Goal: Task Accomplishment & Management: Manage account settings

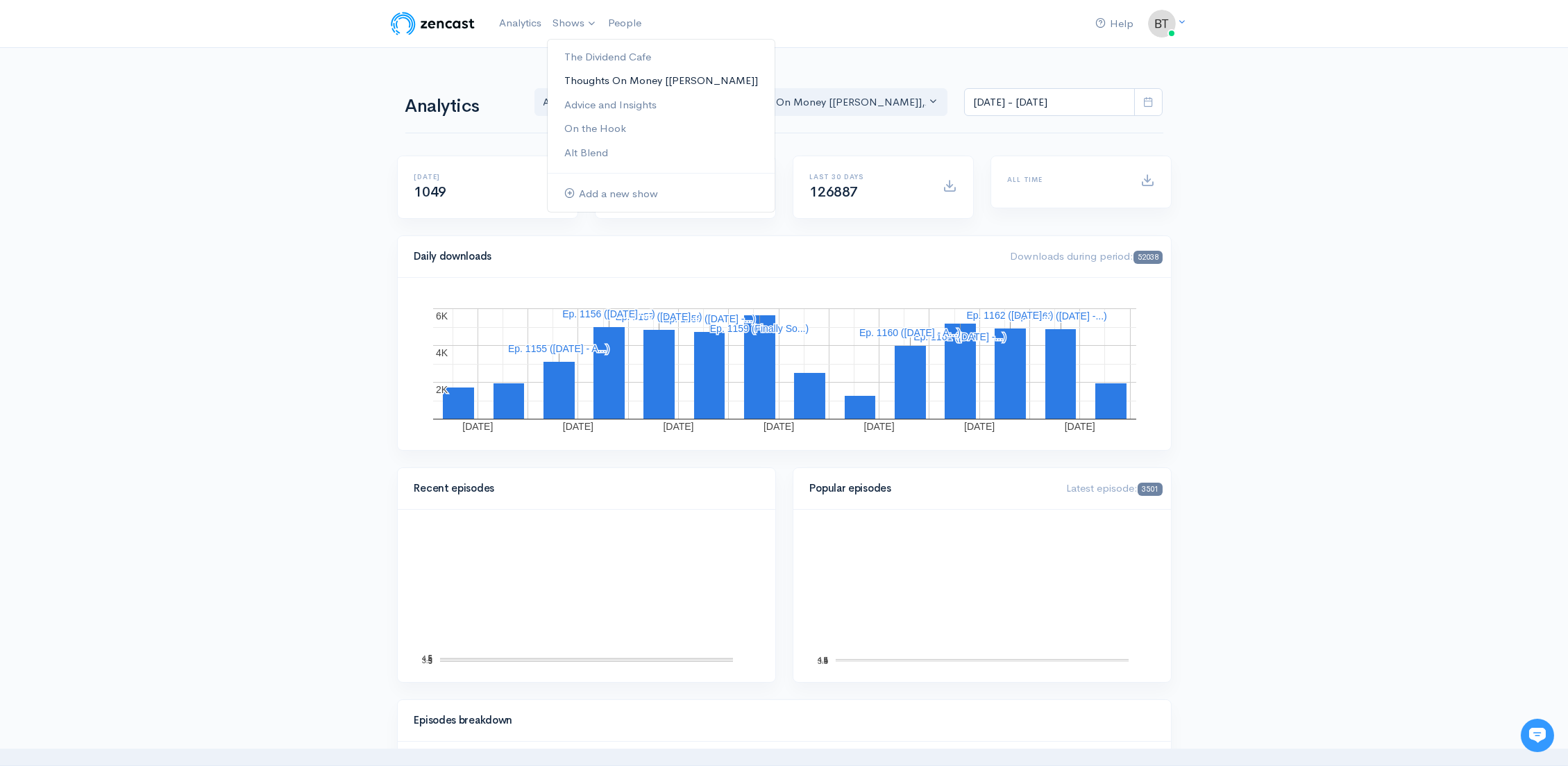
click at [597, 80] on link "Thoughts On Money [[PERSON_NAME]]" at bounding box center [660, 81] width 227 height 25
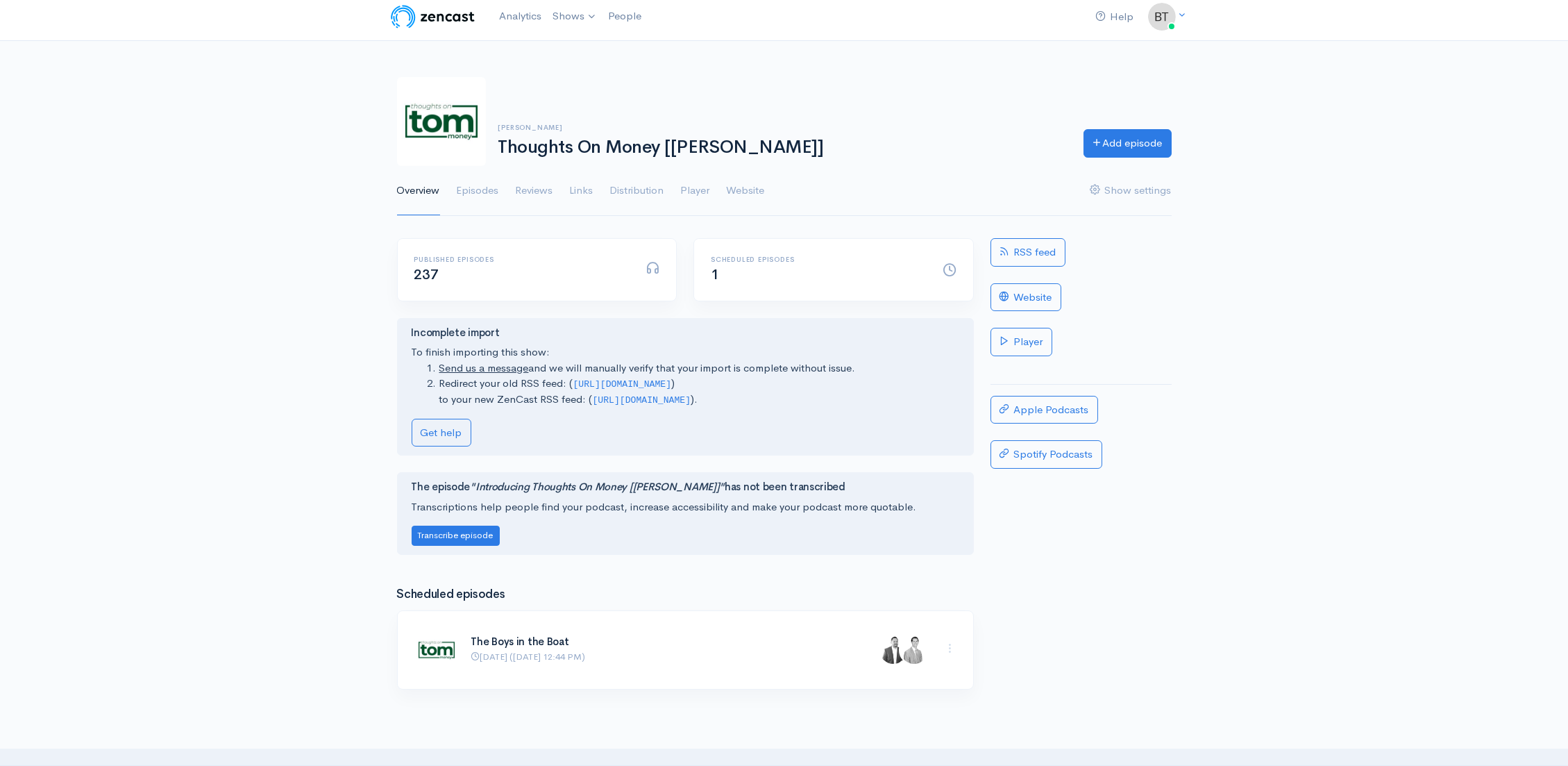
scroll to position [15, 0]
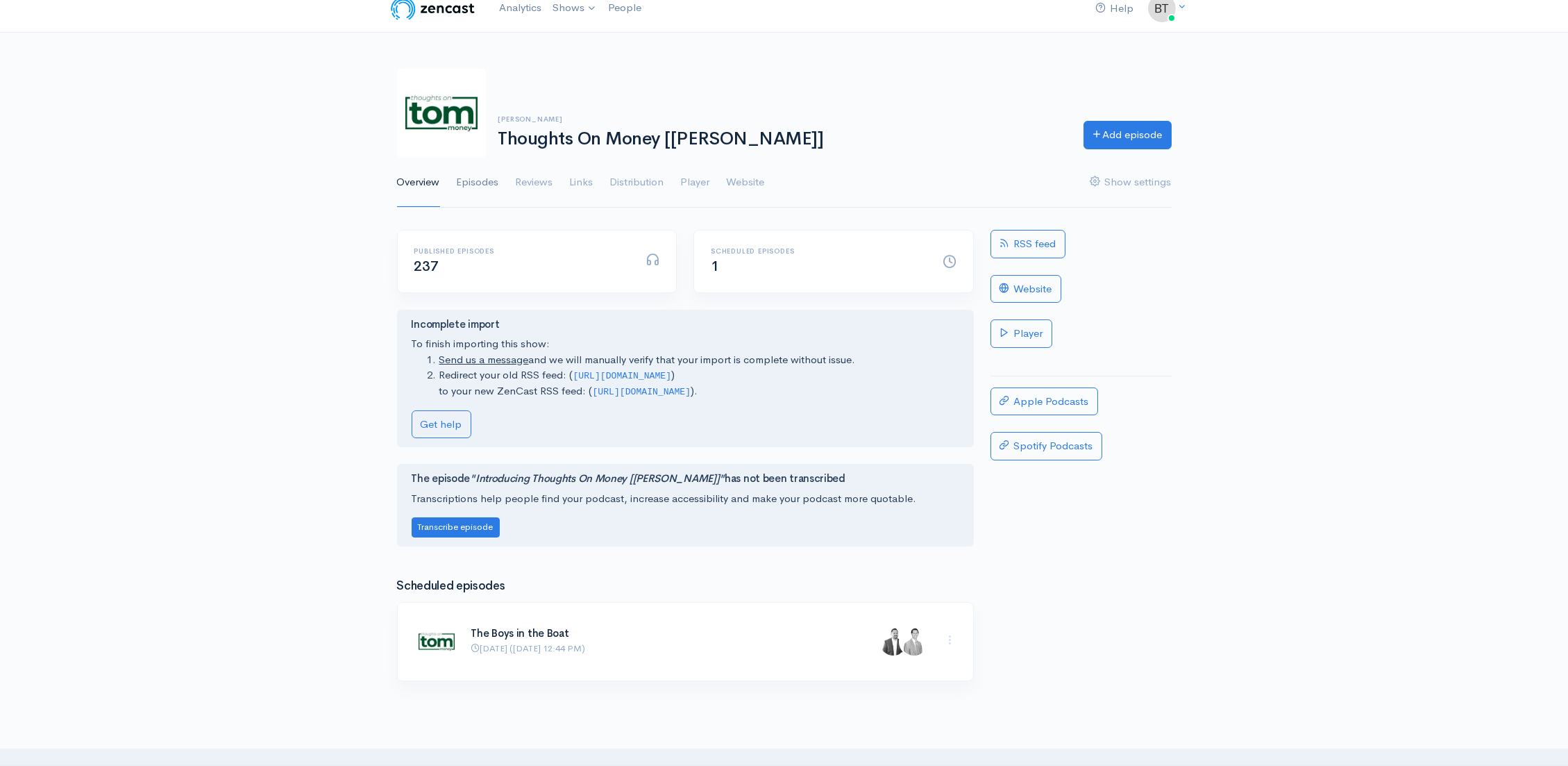
click at [484, 183] on link "Episodes" at bounding box center [478, 182] width 42 height 50
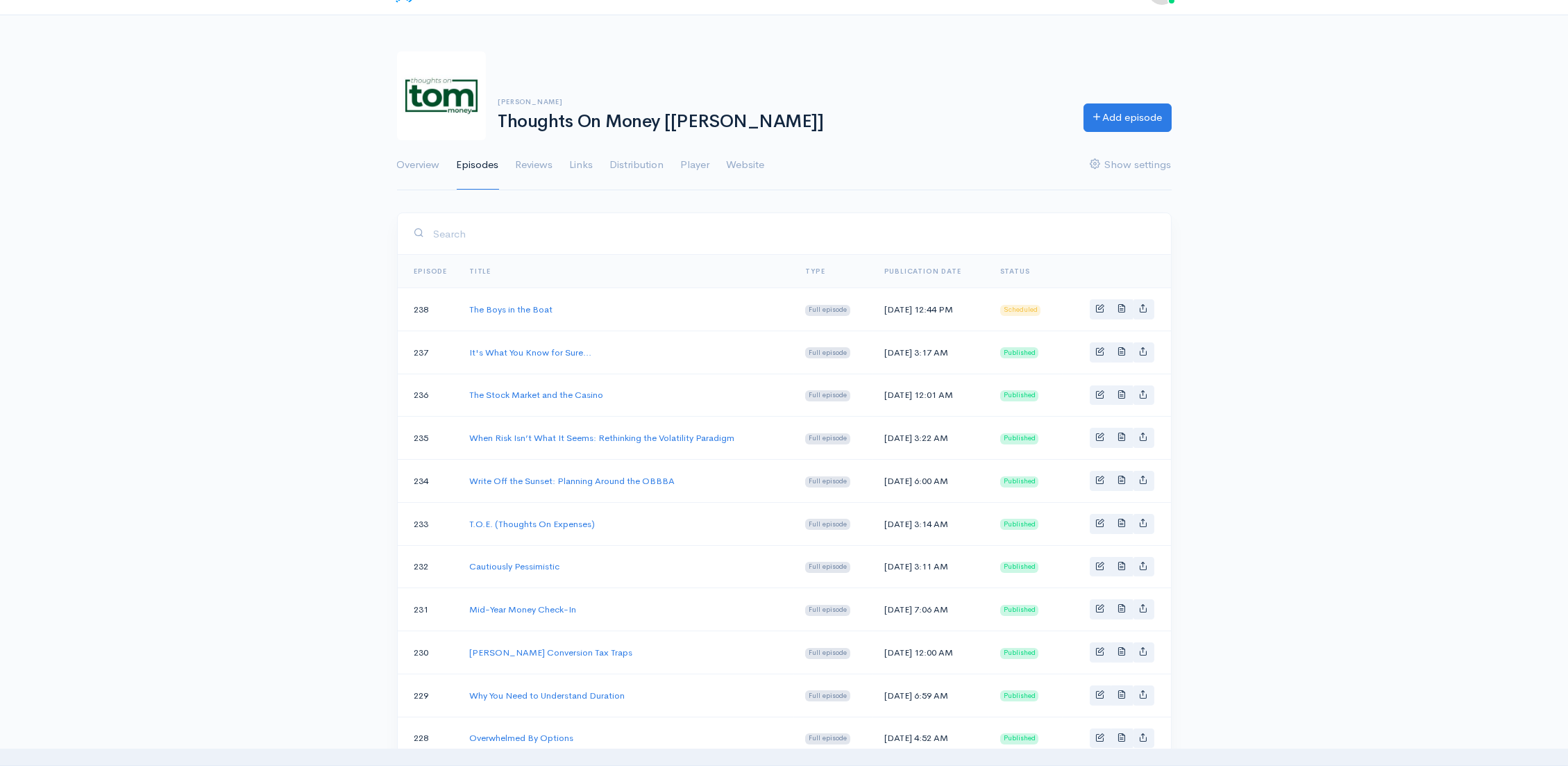
scroll to position [48, 0]
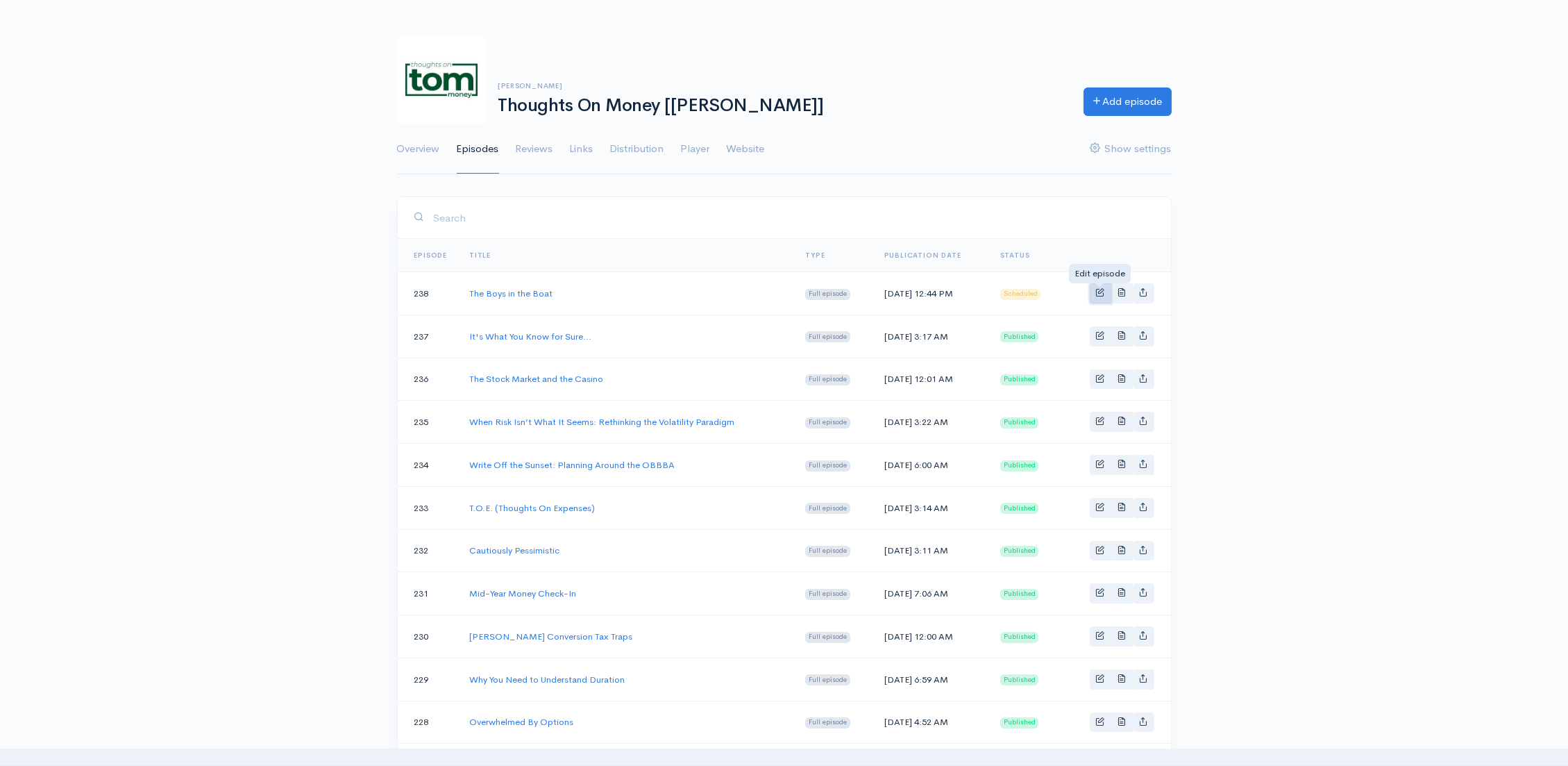
click at [1101, 293] on span "Basic example" at bounding box center [1100, 292] width 9 height 9
select select "7"
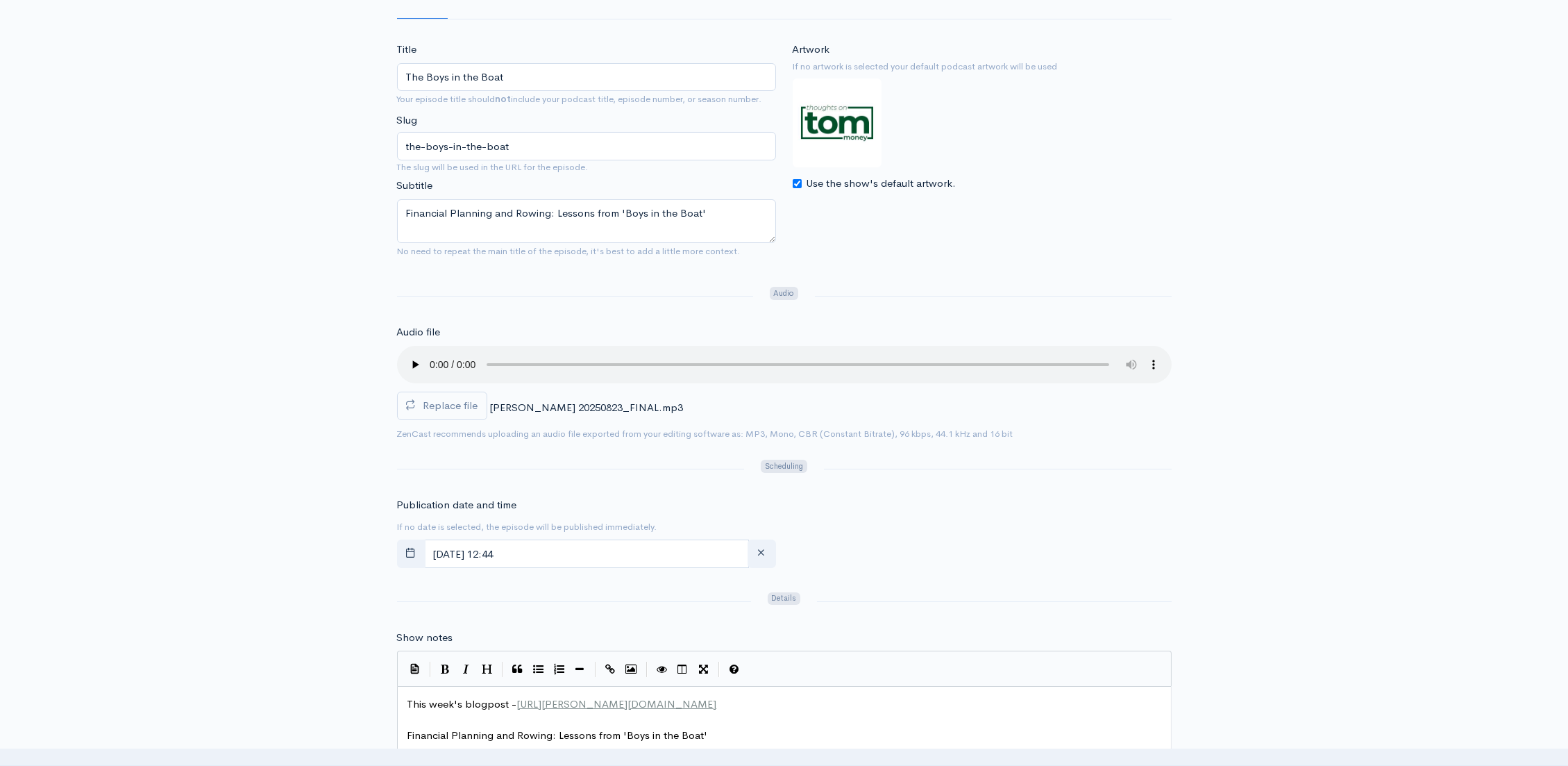
scroll to position [327, 0]
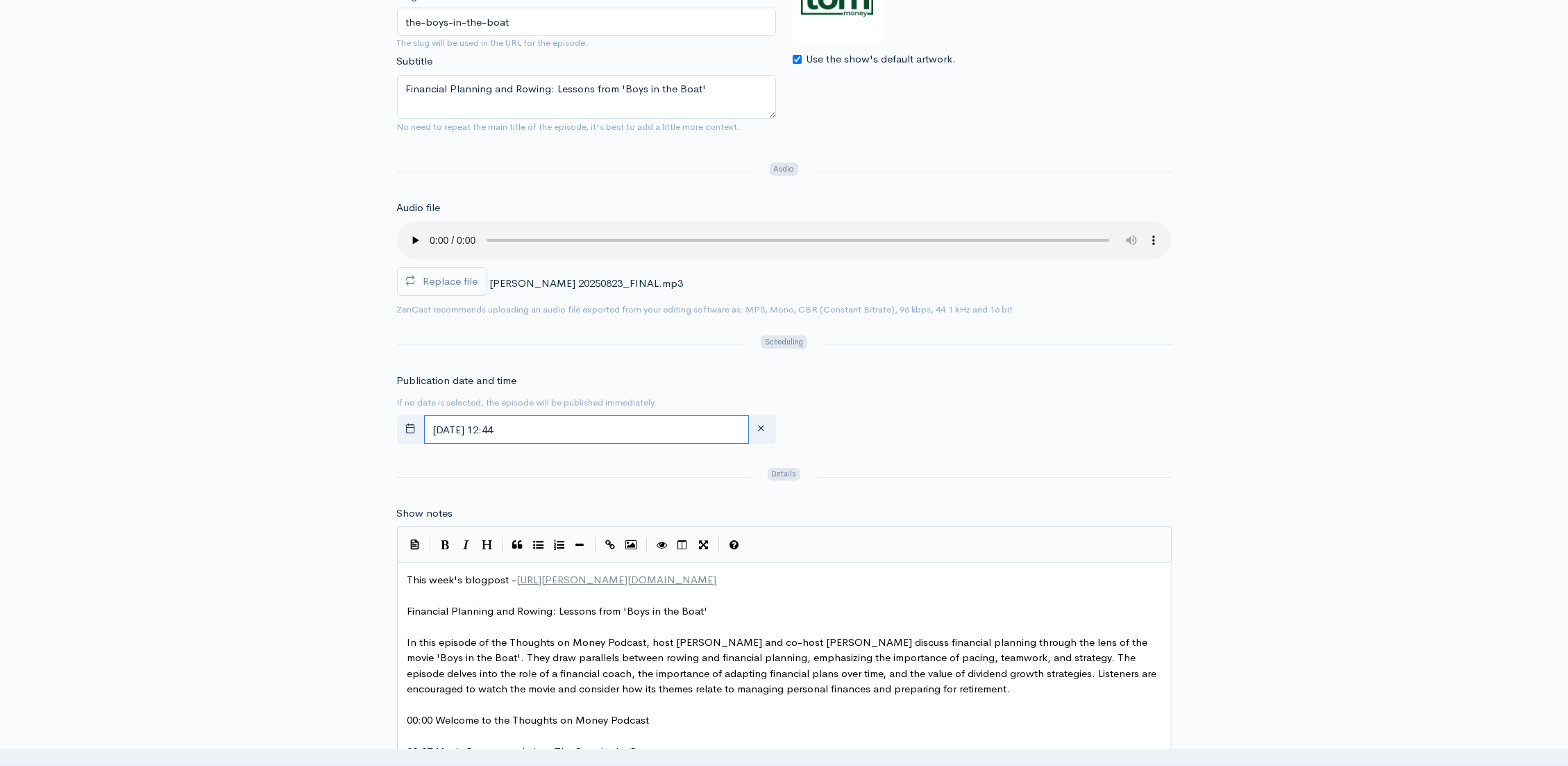
click at [614, 424] on input "August, 23 2025 12:44" at bounding box center [586, 428] width 325 height 28
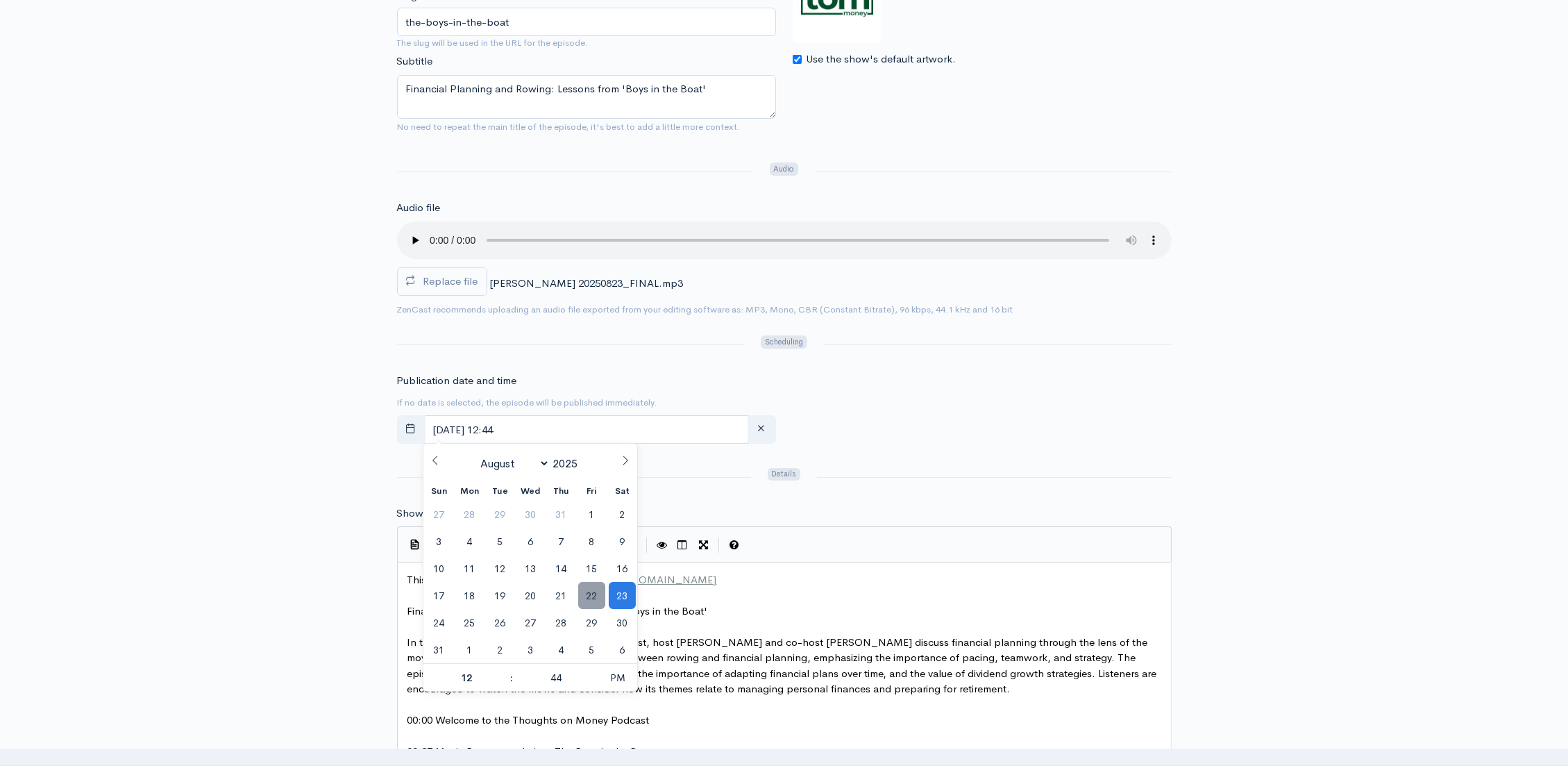
click at [585, 601] on span "22" at bounding box center [592, 595] width 27 height 27
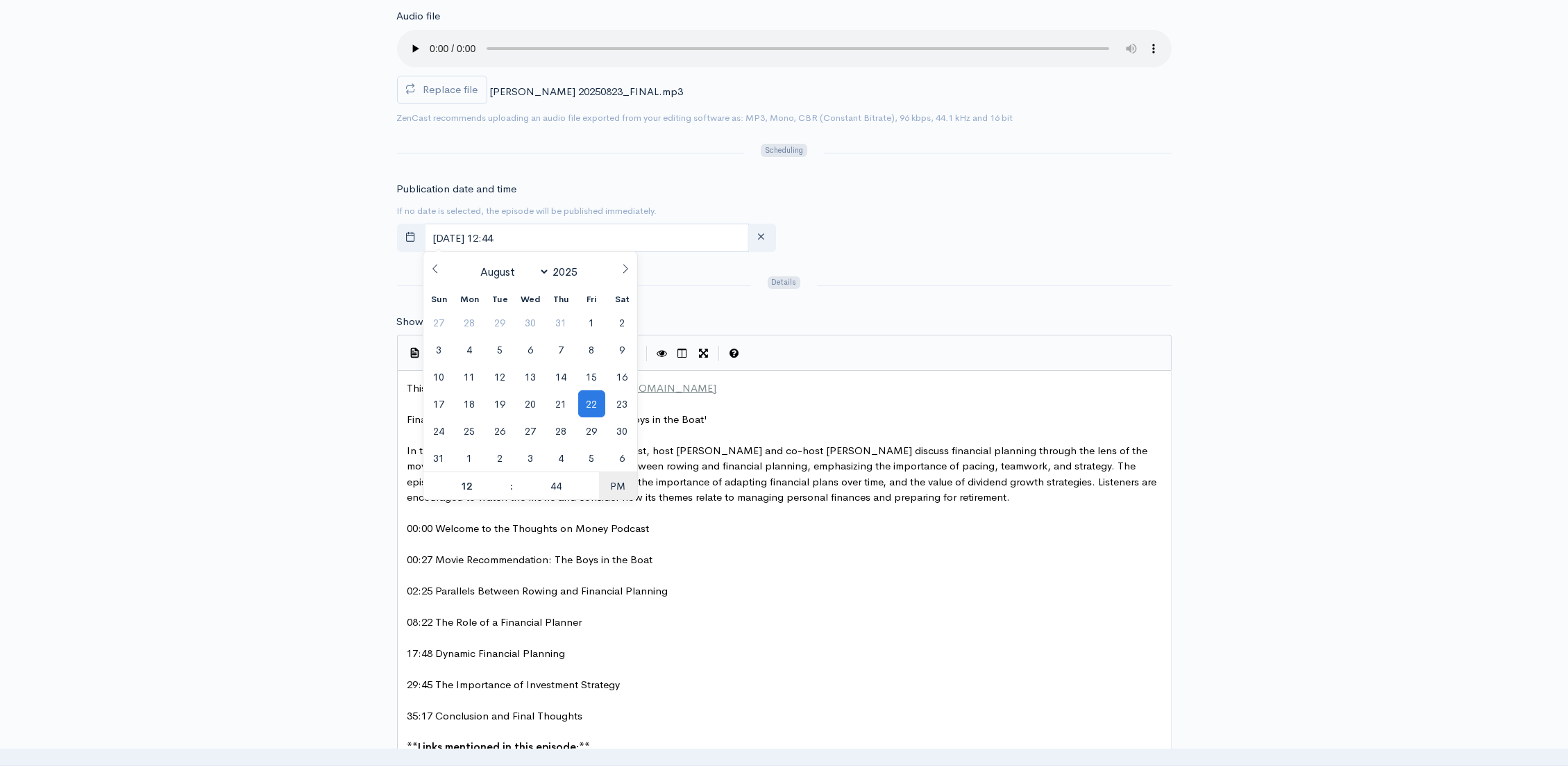
click at [614, 486] on span "PM" at bounding box center [618, 485] width 38 height 28
click at [504, 478] on span at bounding box center [504, 479] width 9 height 14
type input "August, 22 2025 01:44"
type input "01"
click at [504, 478] on span at bounding box center [504, 479] width 9 height 14
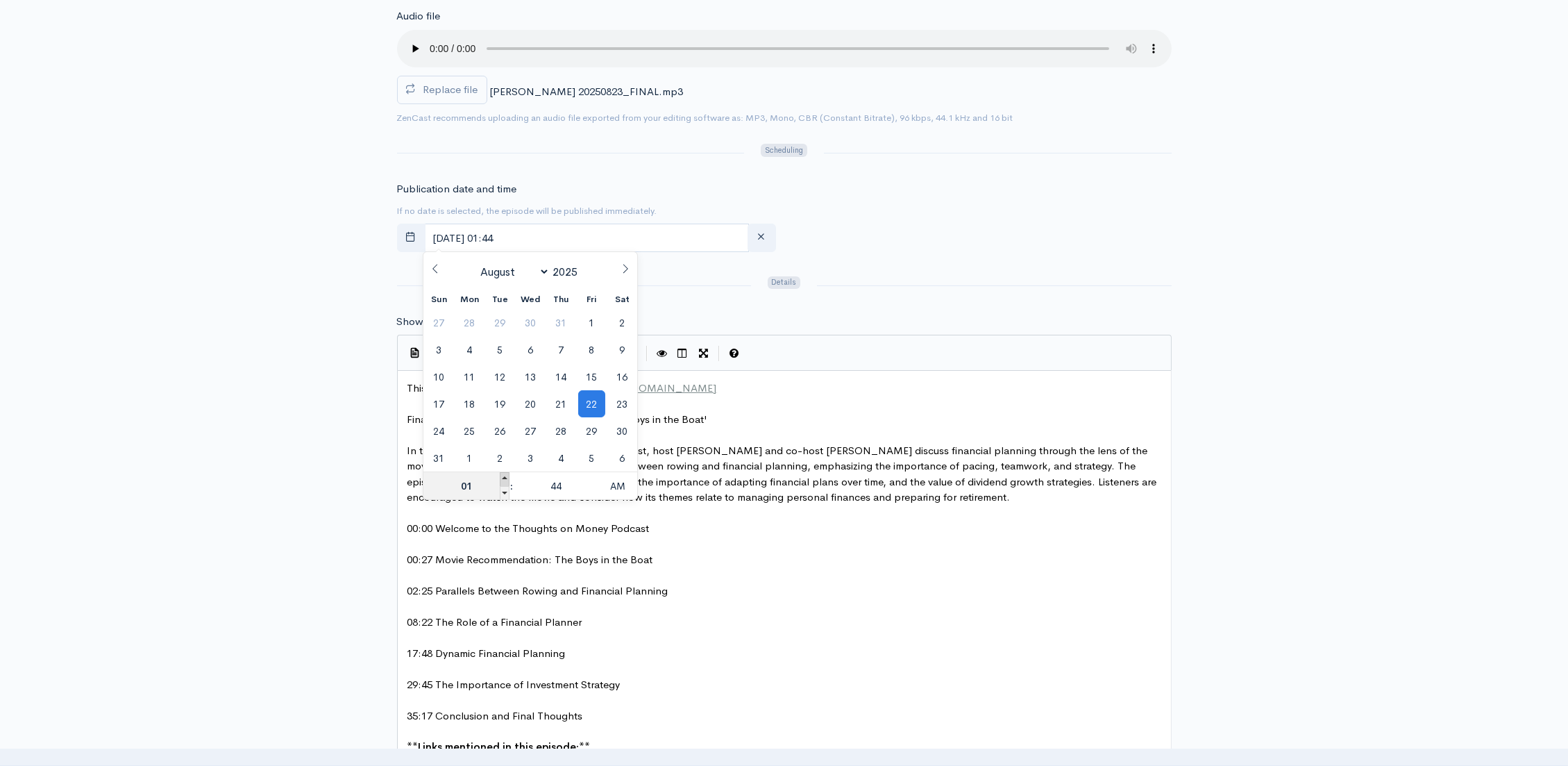
type input "August, 22 2025 02:44"
type input "02"
click at [504, 478] on span at bounding box center [504, 479] width 9 height 14
type input "August, 22 2025 03:44"
type input "03"
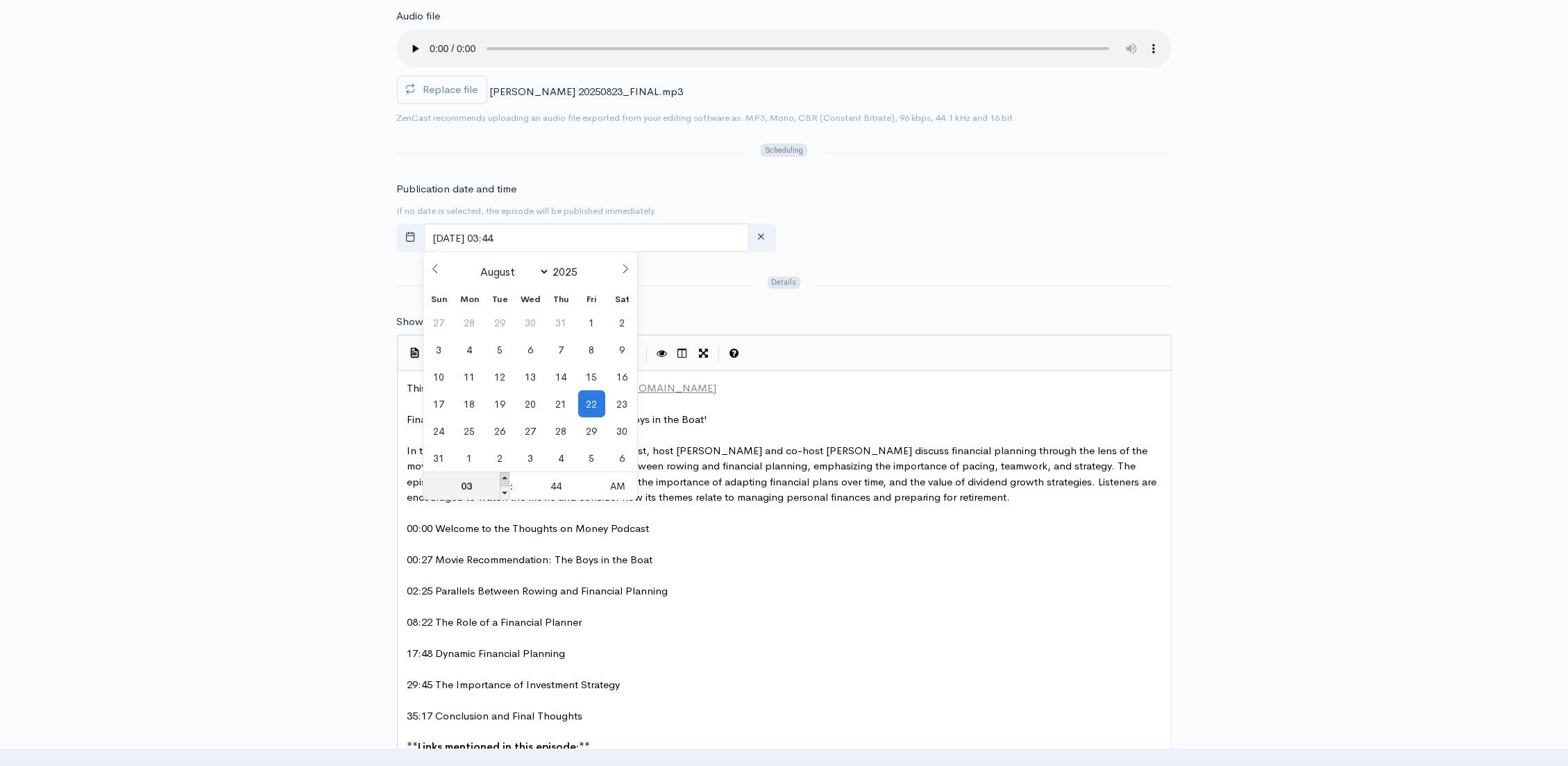
click at [504, 478] on span at bounding box center [504, 479] width 9 height 14
type input "August, 22 2025 04:44"
type input "04"
click at [504, 478] on span at bounding box center [504, 479] width 9 height 14
type input "August, 22 2025 05:44"
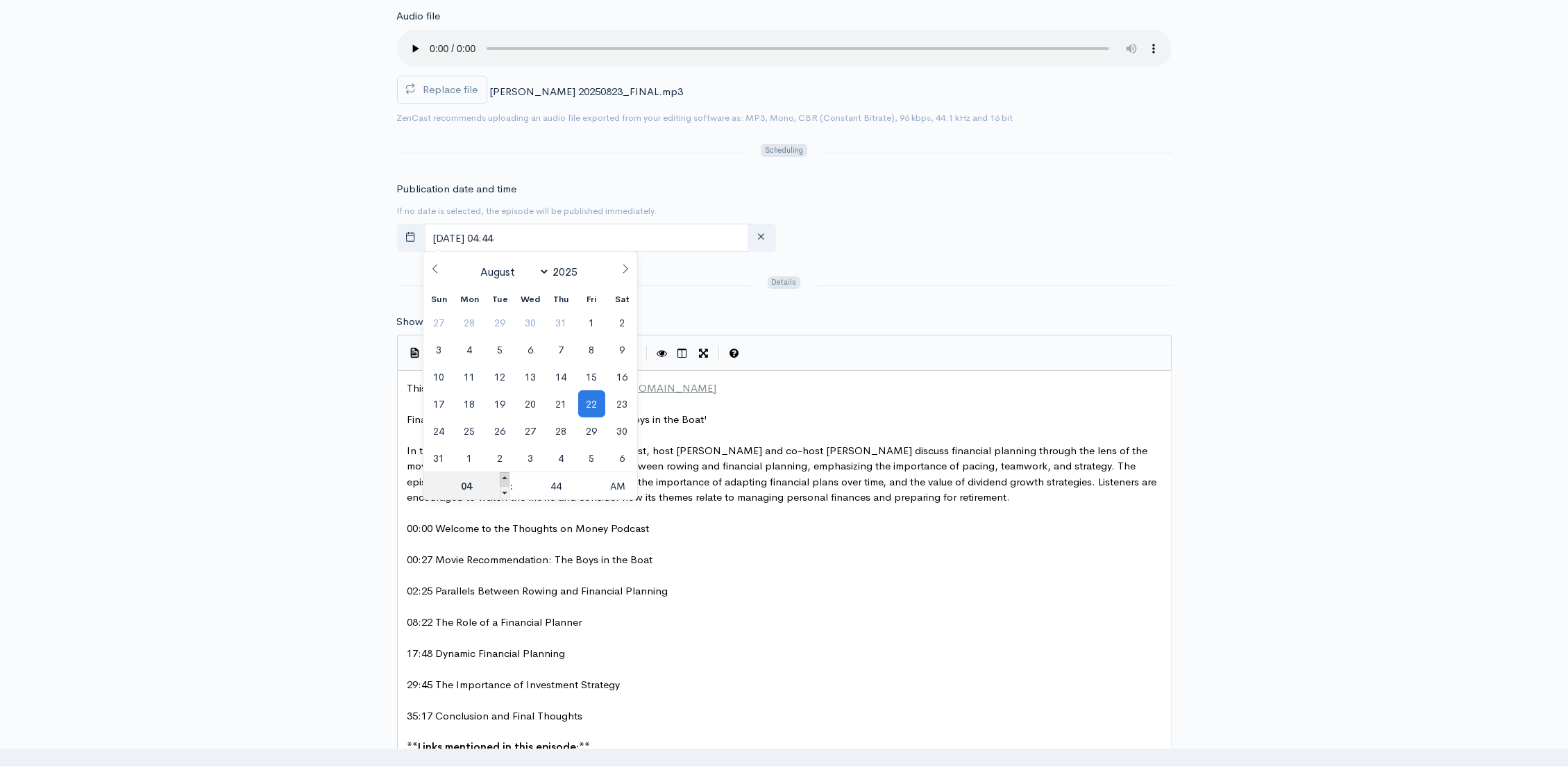
type input "05"
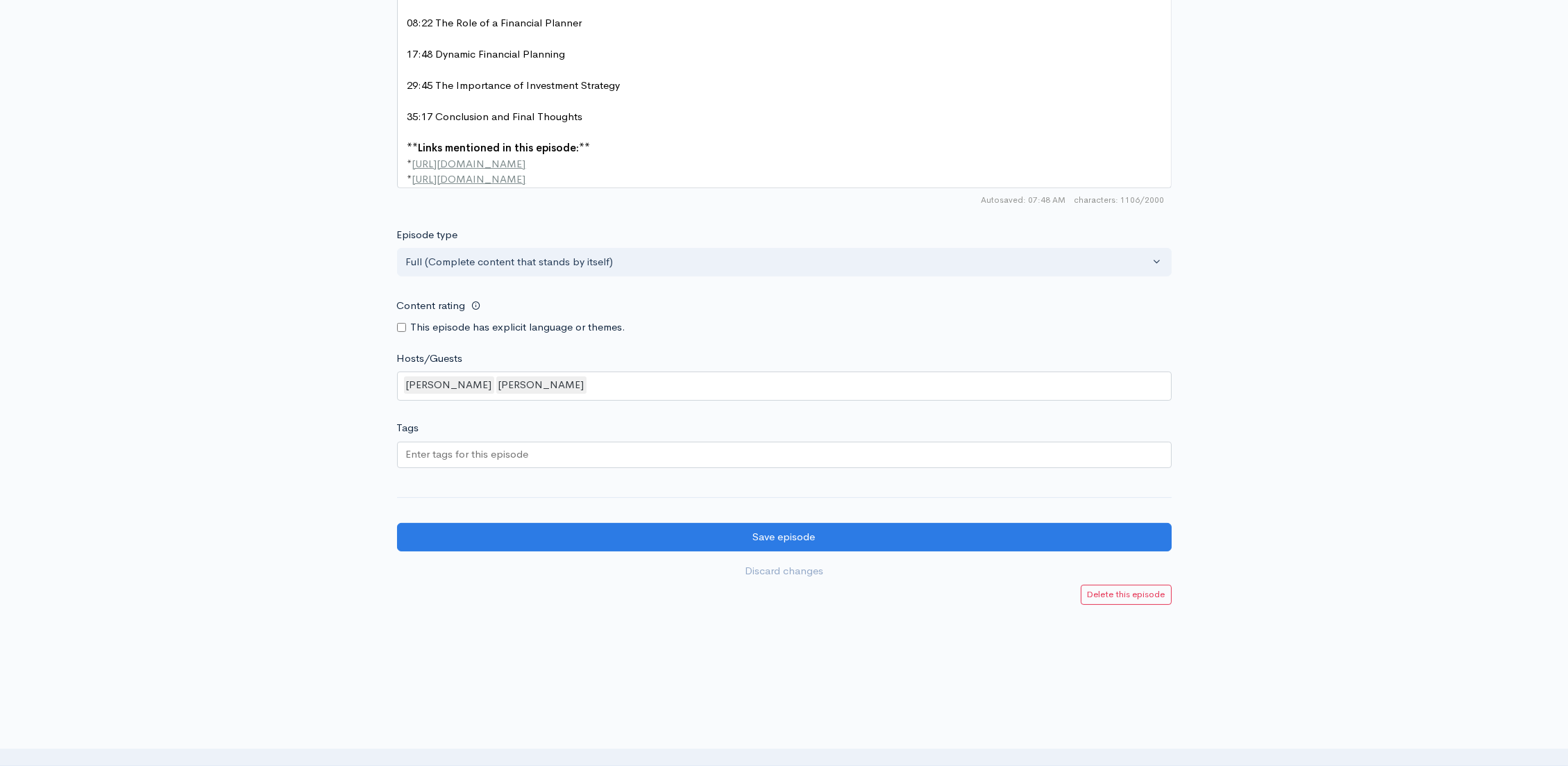
scroll to position [1126, 0]
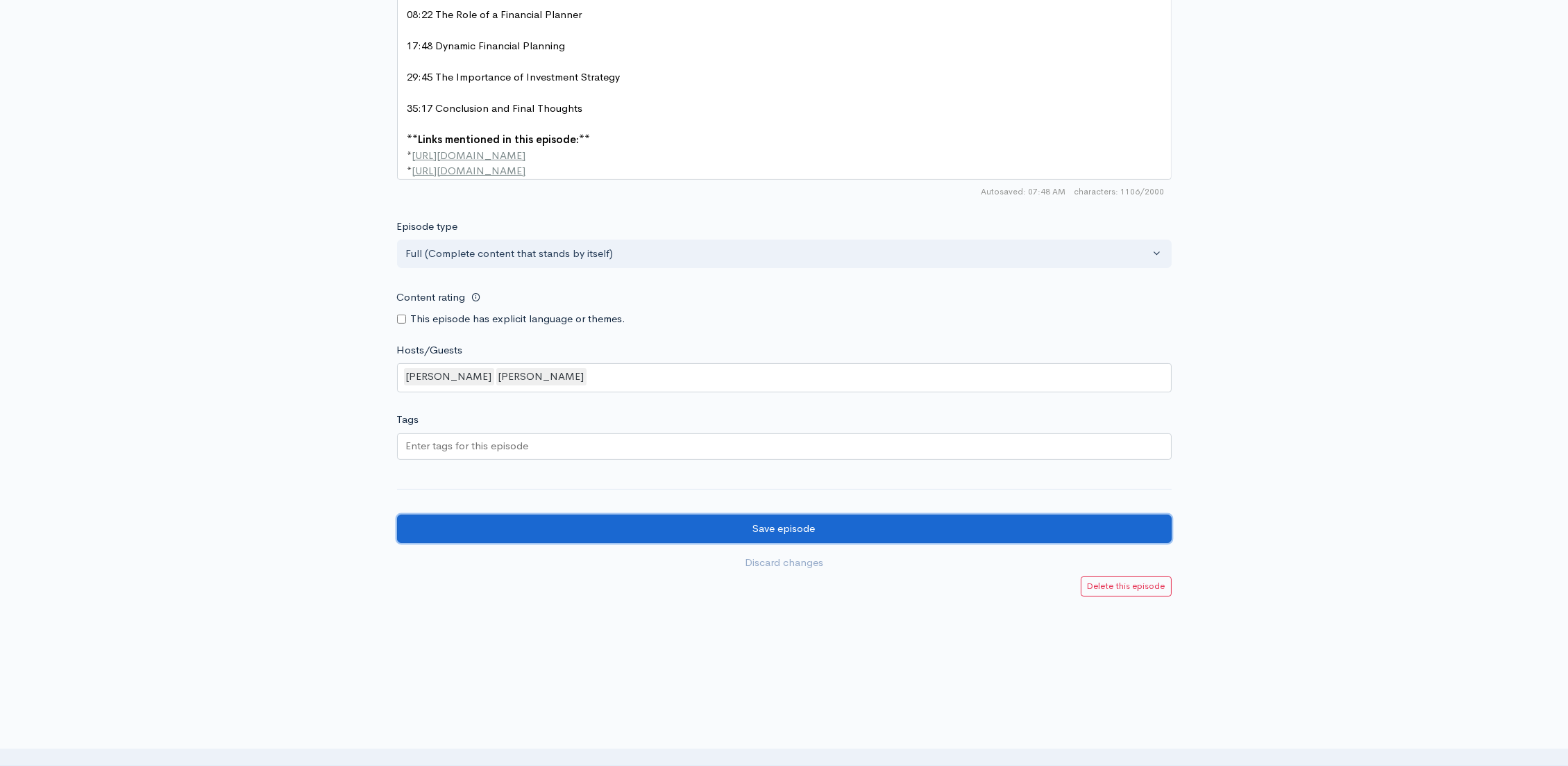
click at [925, 542] on input "Save episode" at bounding box center [784, 528] width 774 height 28
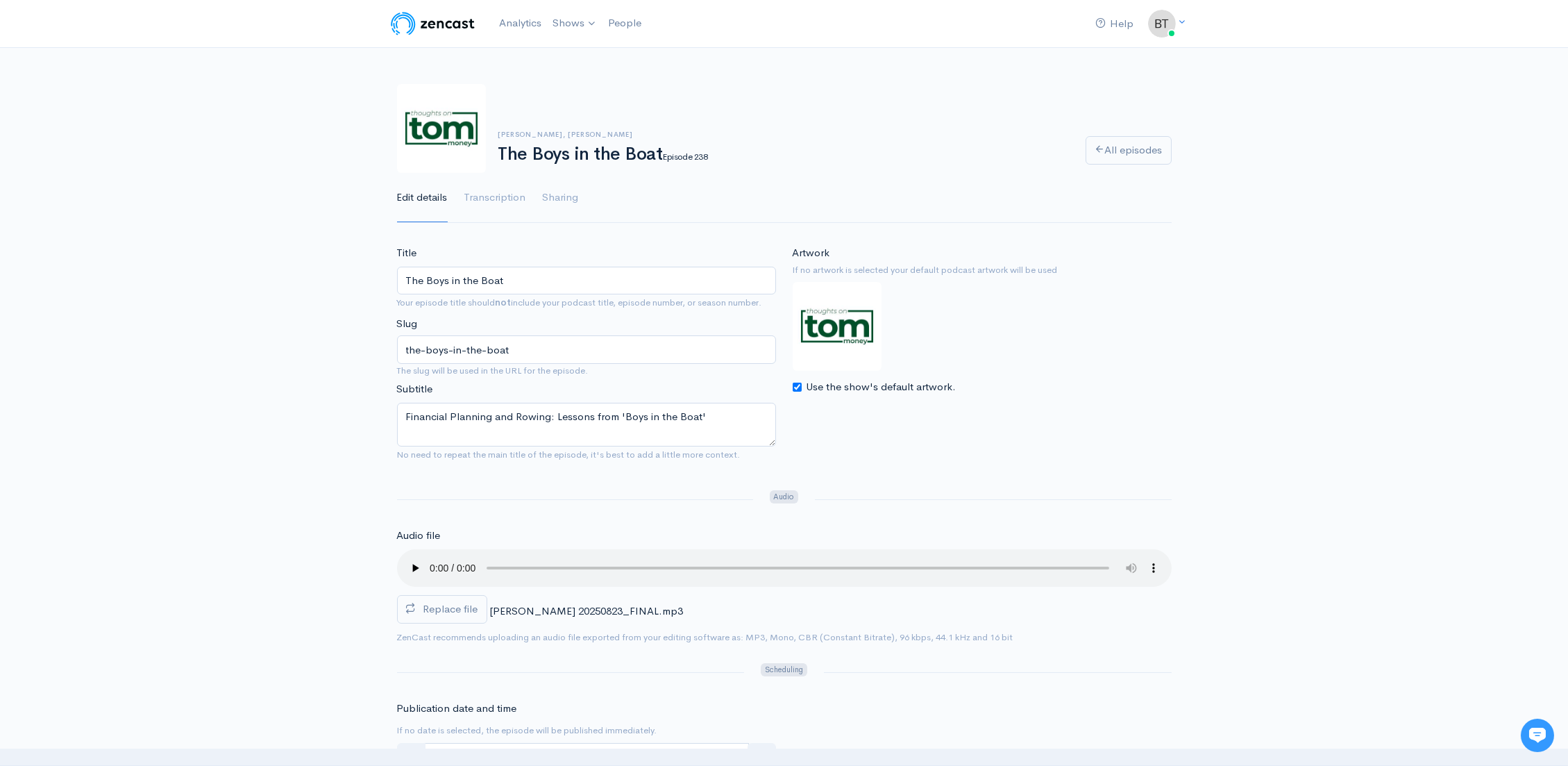
click at [161, 167] on div "Trevor Cummings, Blaine Carver The Boys in the Boat Episode 238 All episodes Ed…" at bounding box center [784, 145] width 1568 height 156
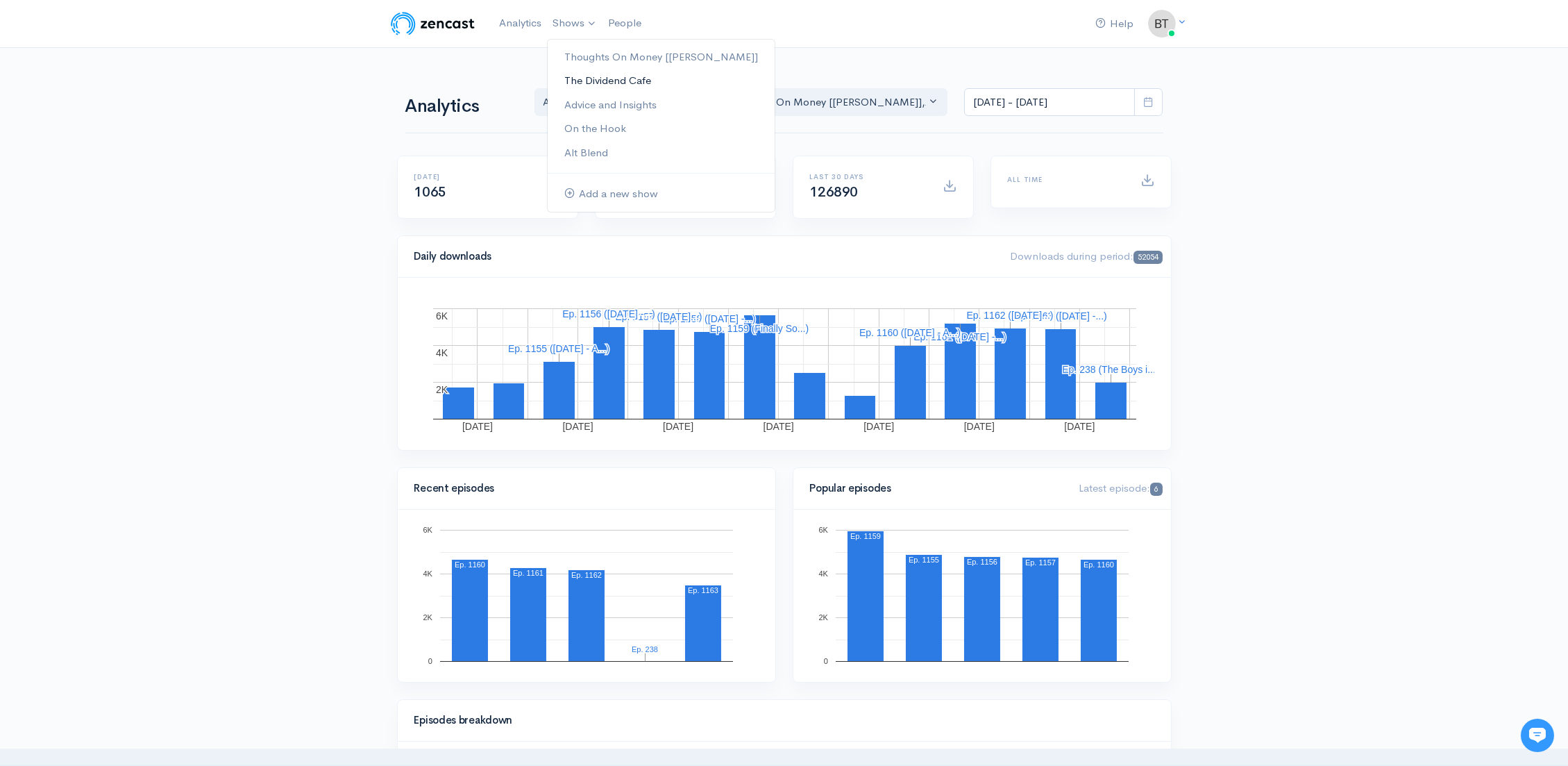
click at [605, 78] on link "The Dividend Cafe" at bounding box center [660, 81] width 227 height 25
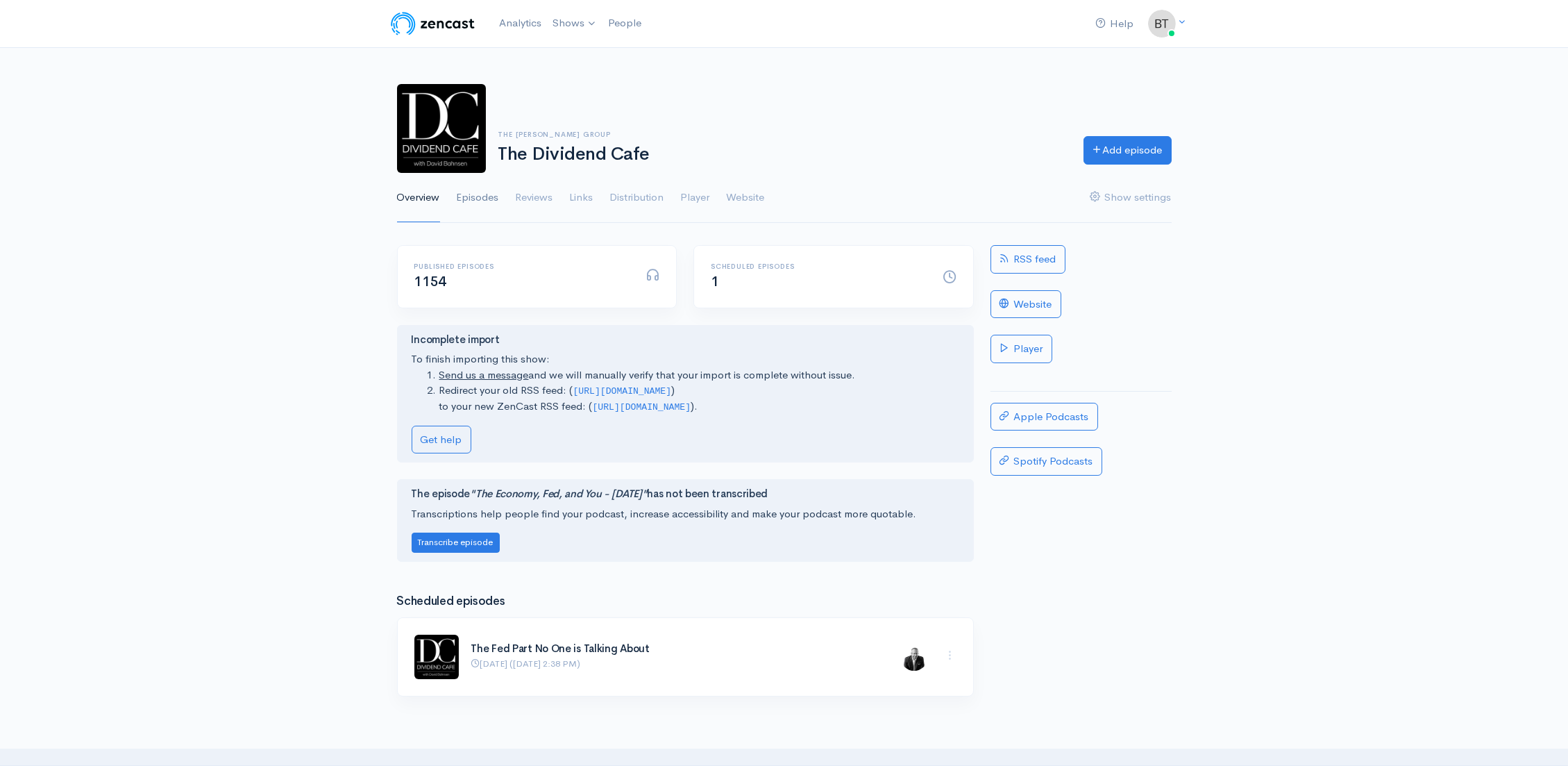
click at [482, 198] on link "Episodes" at bounding box center [478, 197] width 42 height 50
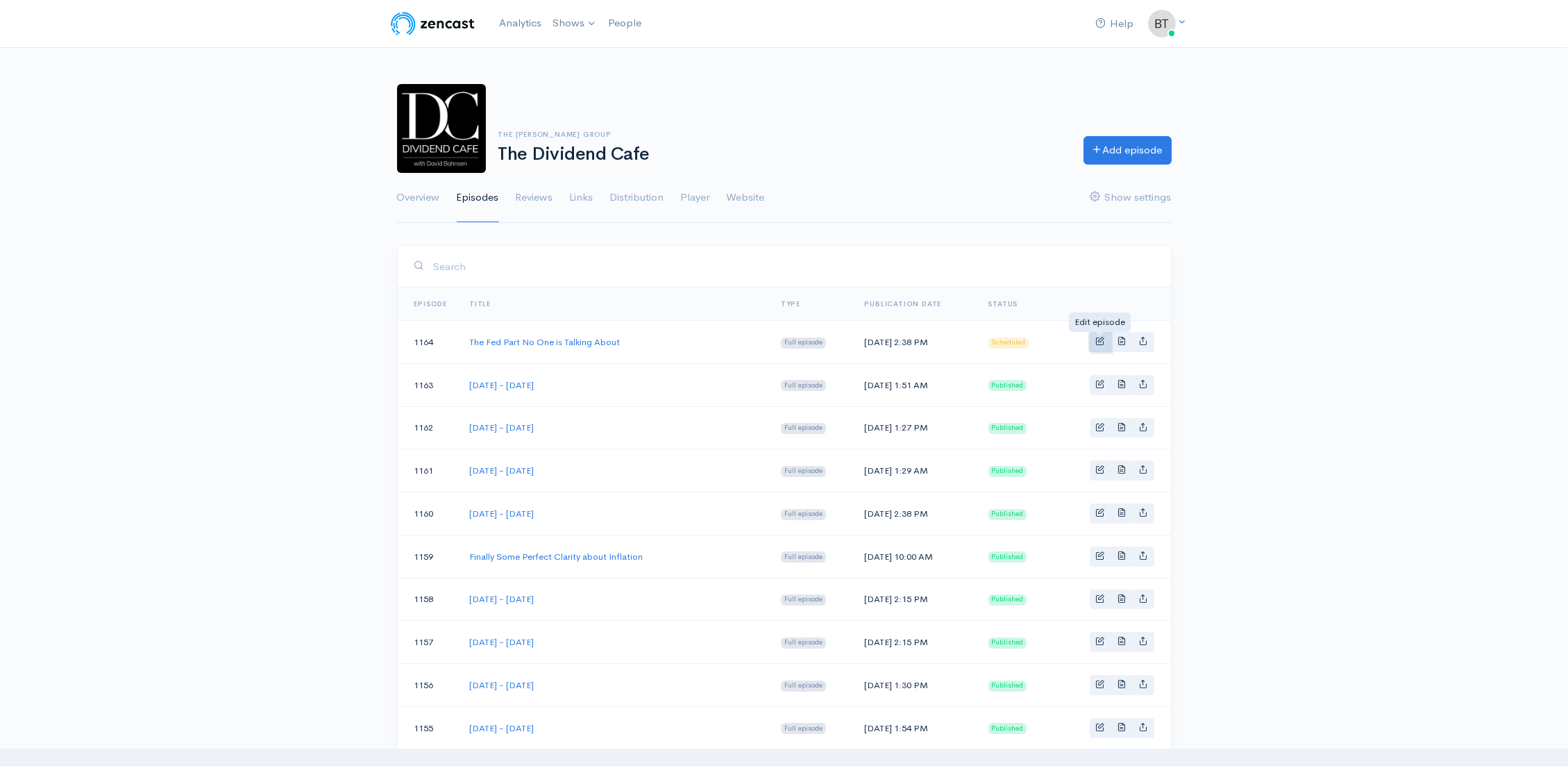
click at [1099, 340] on span "Basic example" at bounding box center [1100, 340] width 9 height 9
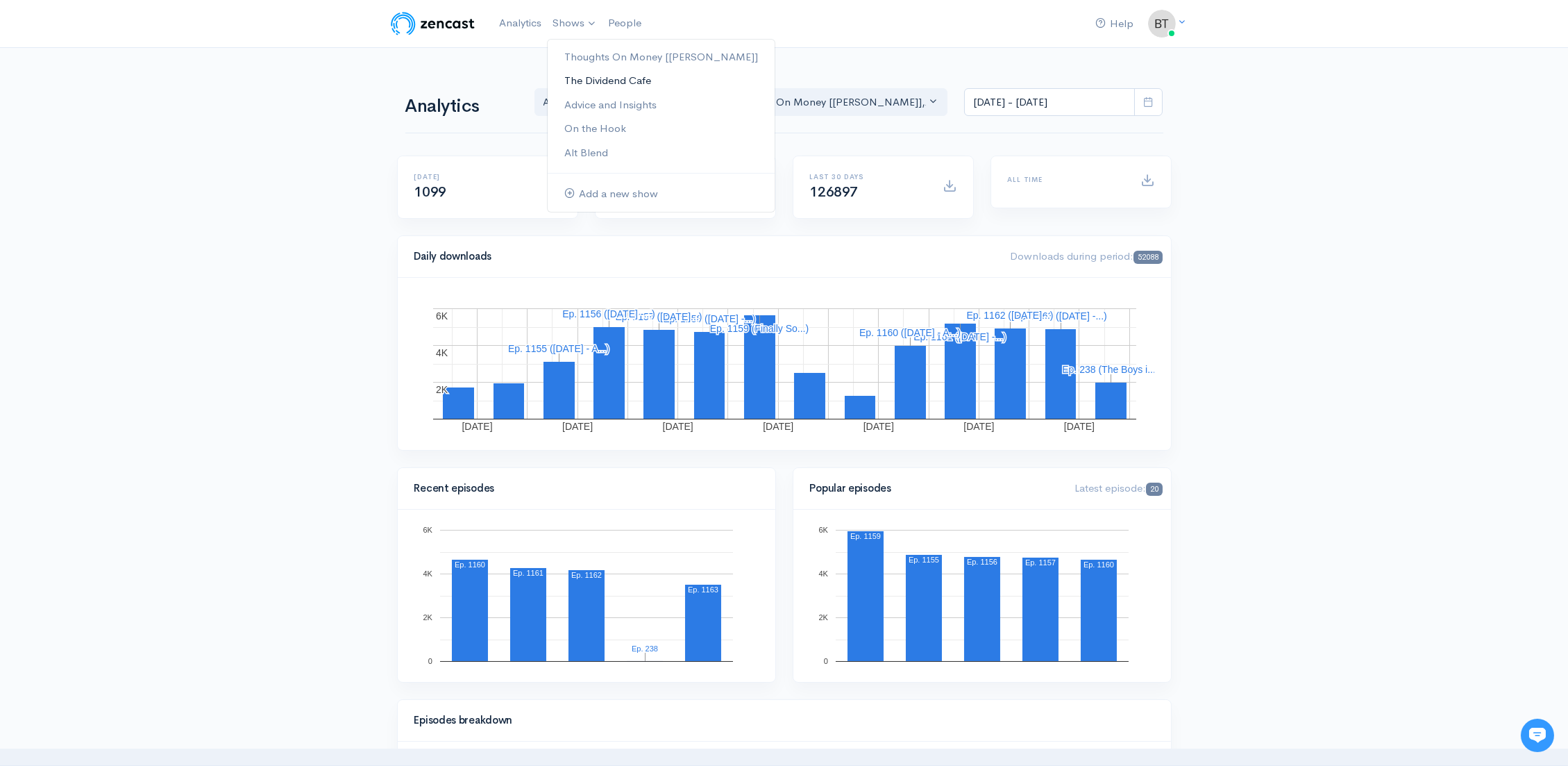
click at [593, 88] on link "The Dividend Cafe" at bounding box center [660, 81] width 227 height 25
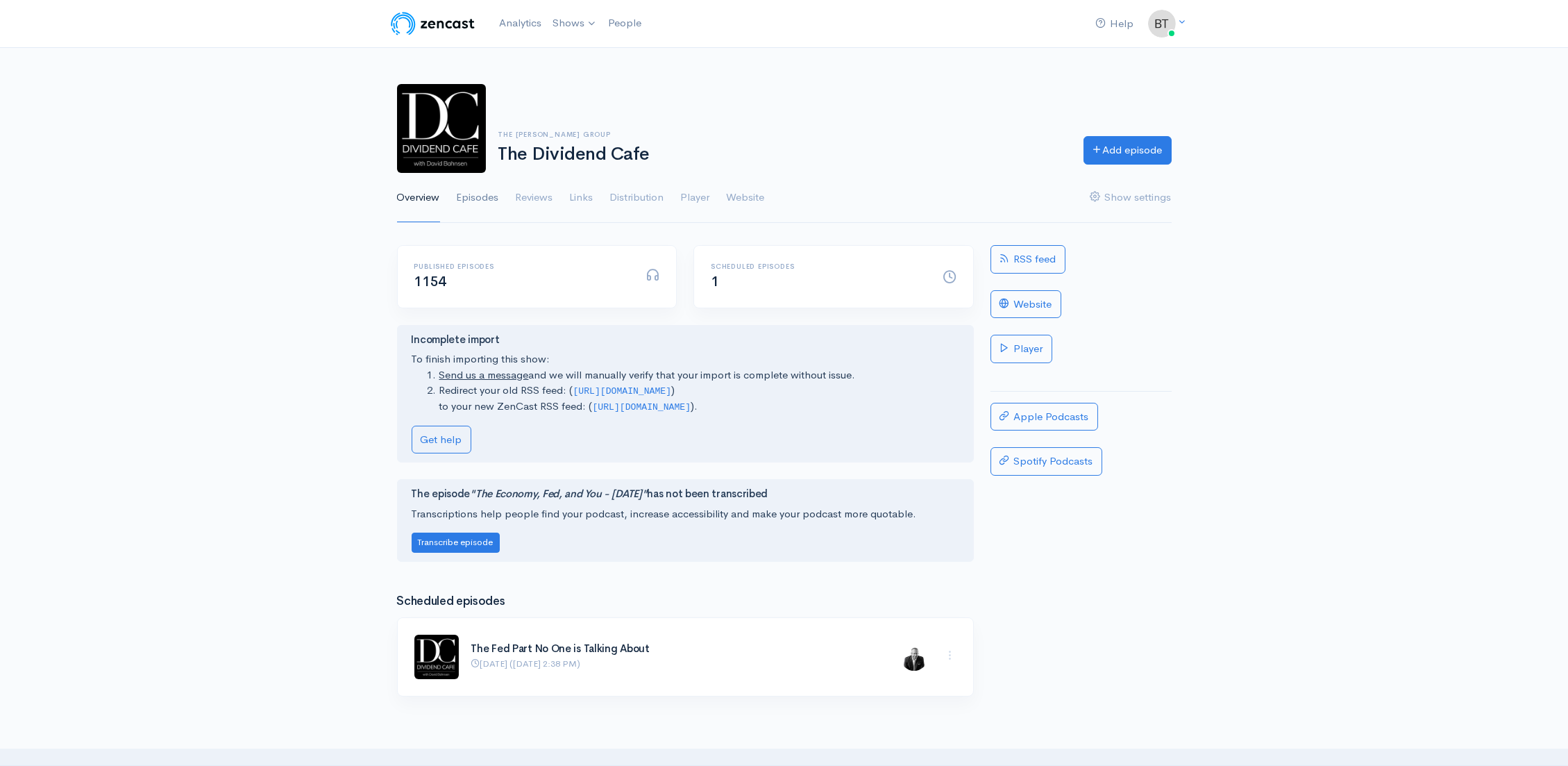
click at [480, 193] on link "Episodes" at bounding box center [478, 197] width 42 height 50
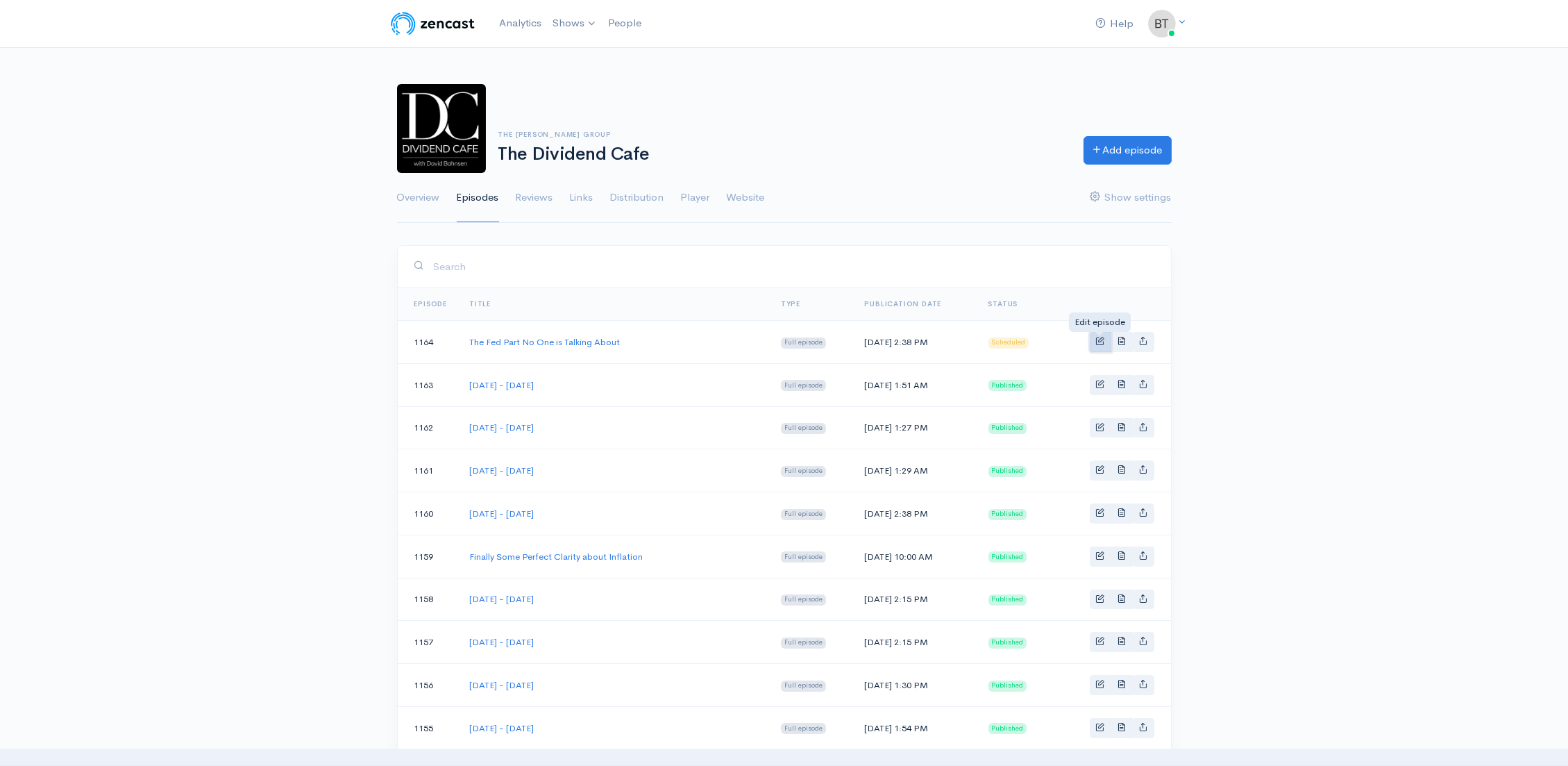
click at [1099, 341] on span "Basic example" at bounding box center [1100, 340] width 9 height 9
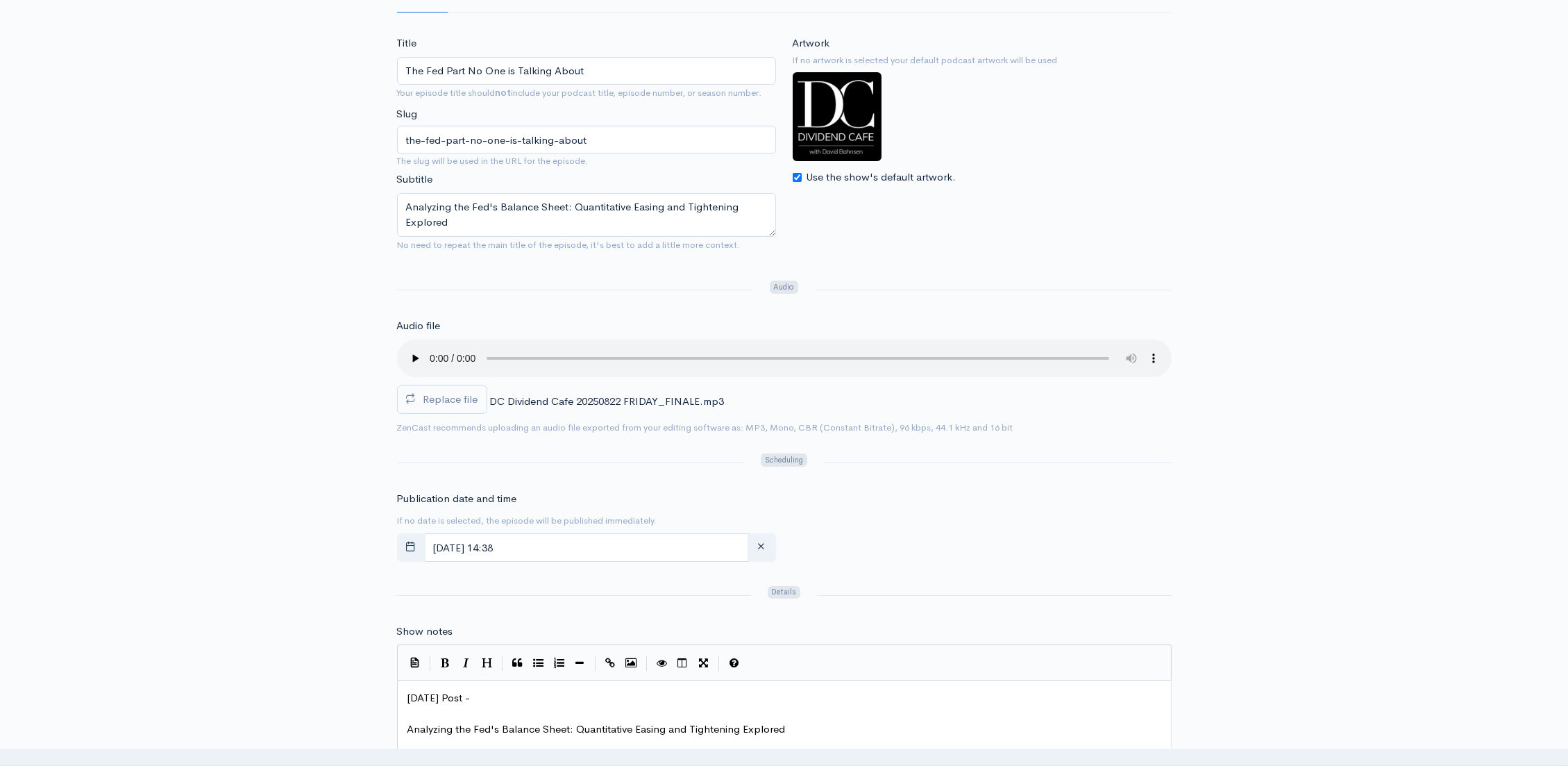
scroll to position [246, 0]
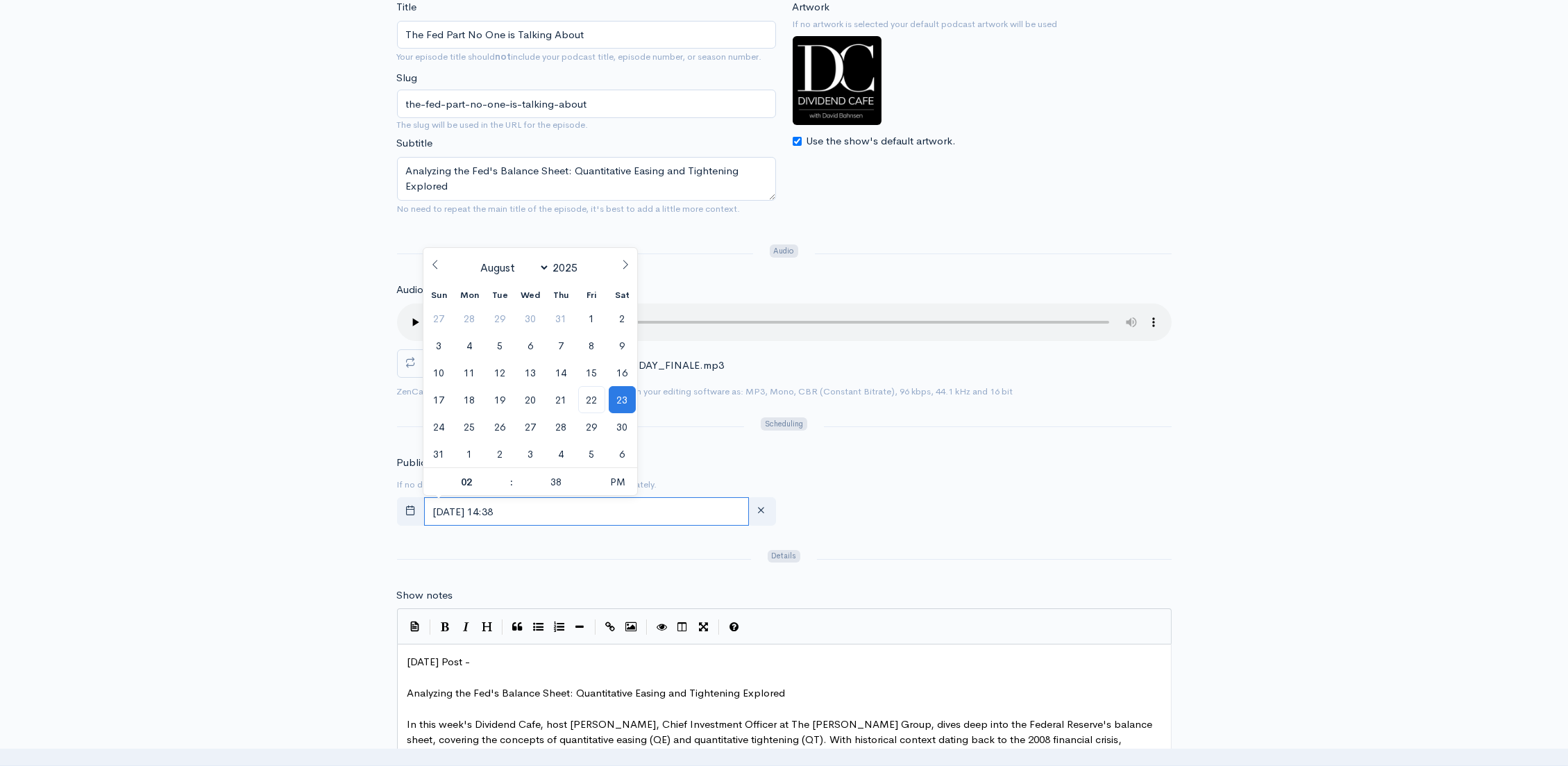
click at [577, 514] on input "August, 23 2025 14:38" at bounding box center [586, 511] width 325 height 28
click at [594, 395] on span "22" at bounding box center [592, 400] width 27 height 27
click at [621, 477] on span "PM" at bounding box center [618, 481] width 38 height 28
type input "[DATE] 02:38"
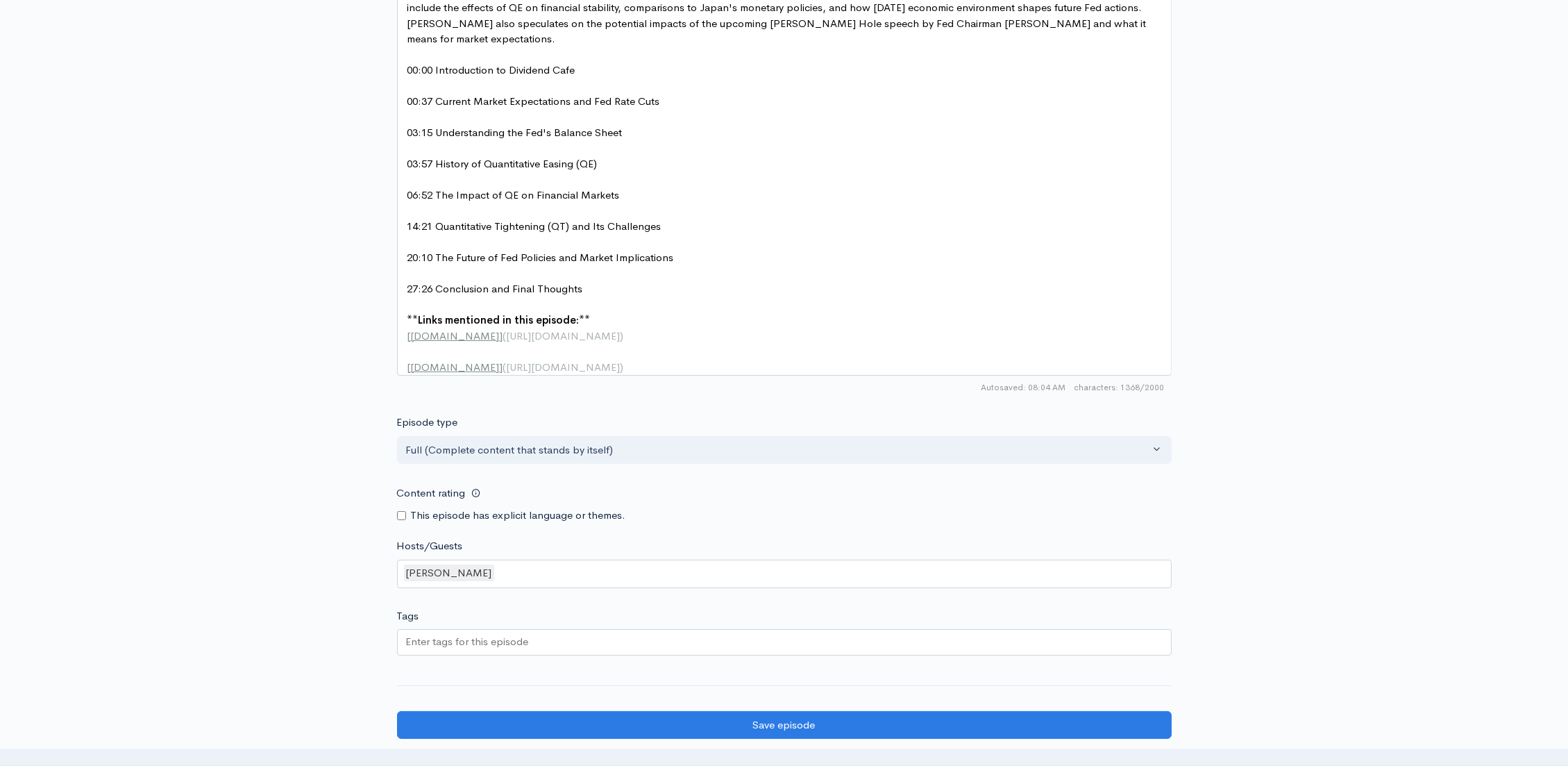
scroll to position [1208, 0]
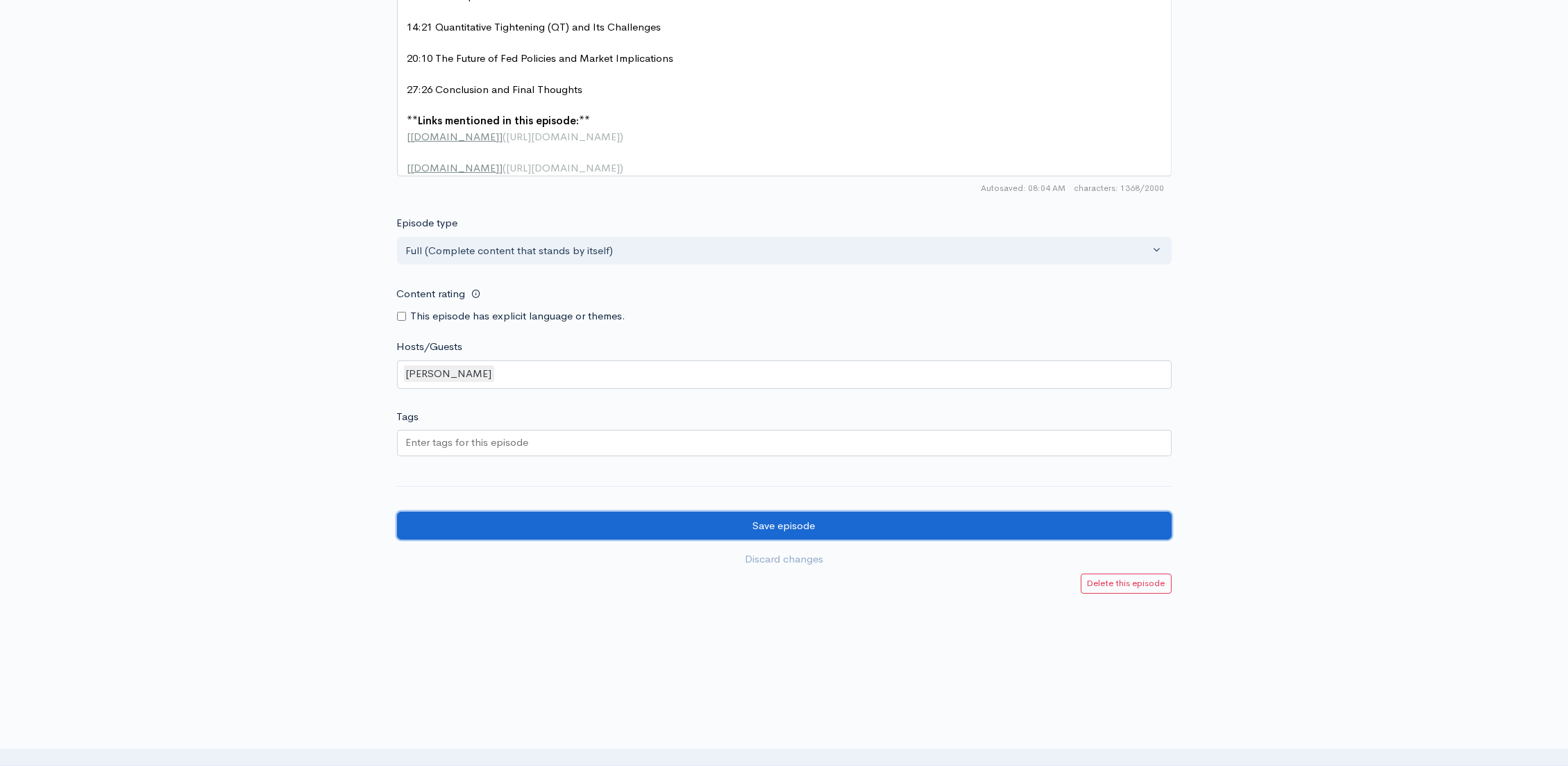
click at [800, 521] on input "Save episode" at bounding box center [784, 525] width 774 height 28
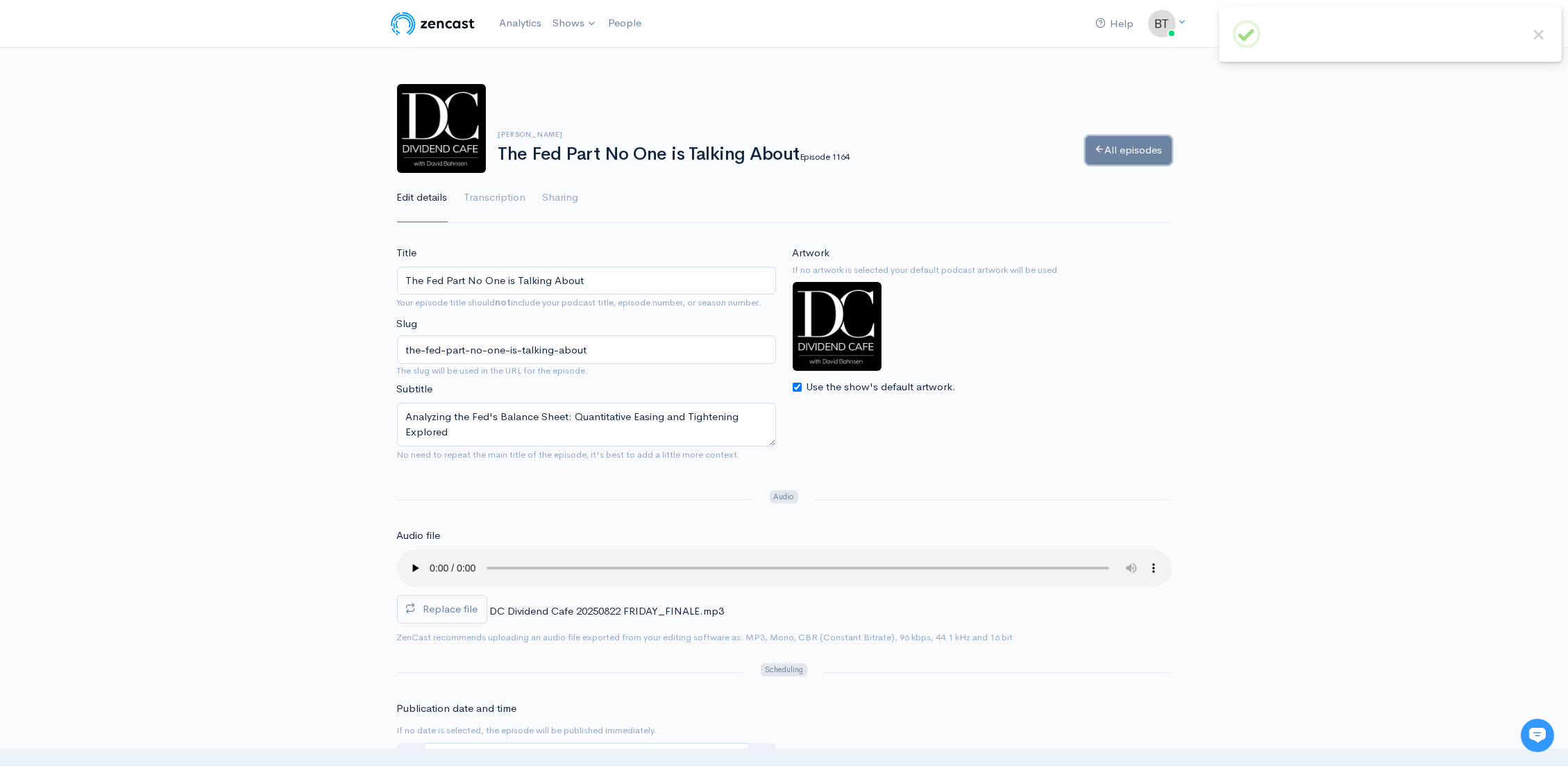
click at [1131, 152] on link "All episodes" at bounding box center [1128, 150] width 86 height 28
